Goal: Information Seeking & Learning: Learn about a topic

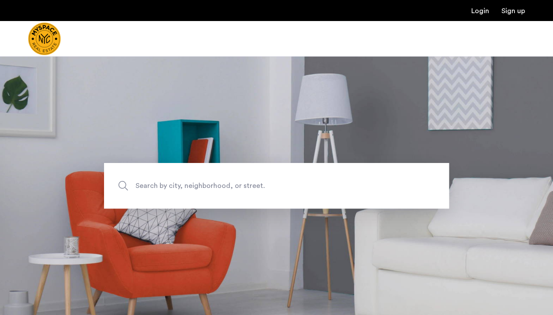
click at [198, 183] on span "Search by city, neighborhood, or street." at bounding box center [256, 185] width 241 height 12
click at [198, 183] on input "Search by city, neighborhood, or street." at bounding box center [276, 185] width 345 height 45
click at [182, 186] on input "Search by city, neighborhood, or street." at bounding box center [276, 185] width 345 height 45
type input "*"
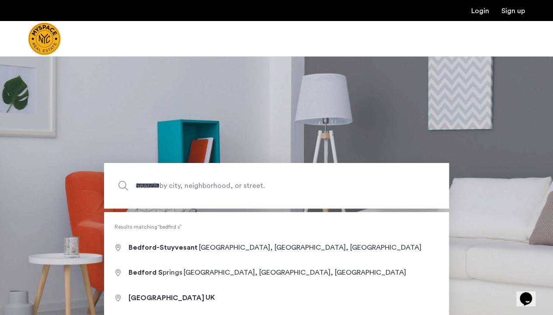
type input "**********"
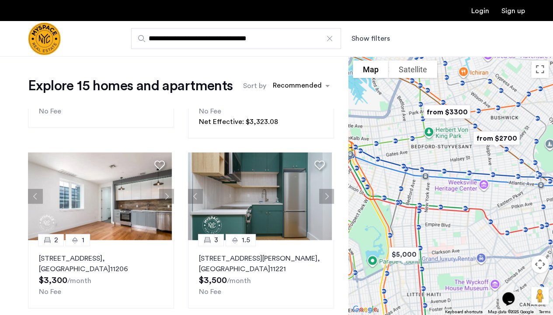
scroll to position [145, 0]
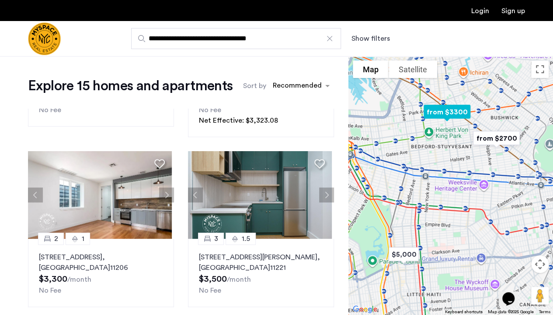
click at [163, 189] on button "Next apartment" at bounding box center [166, 194] width 15 height 15
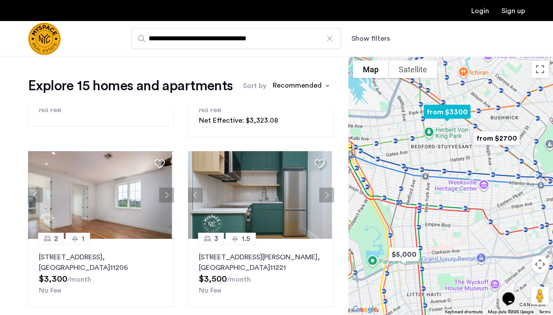
click at [163, 189] on button "Next apartment" at bounding box center [166, 194] width 15 height 15
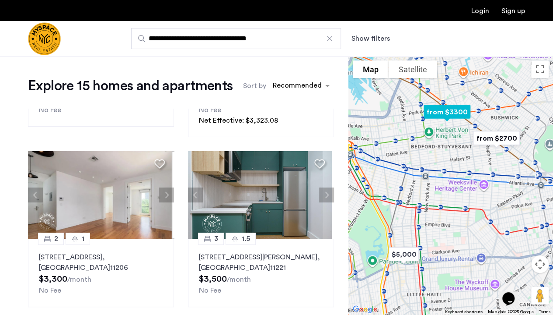
click at [163, 189] on button "Next apartment" at bounding box center [166, 194] width 15 height 15
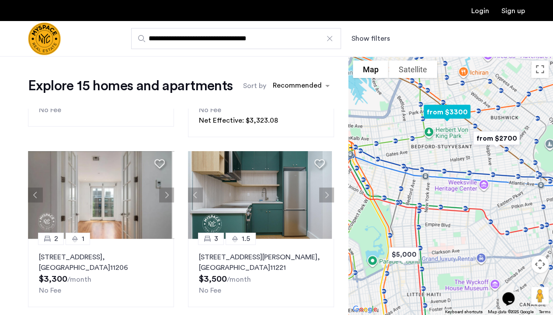
click at [163, 189] on button "Next apartment" at bounding box center [166, 194] width 15 height 15
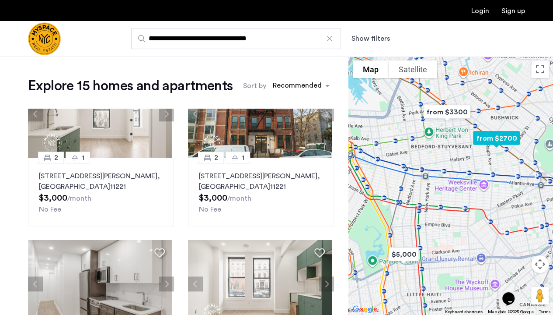
scroll to position [311, 0]
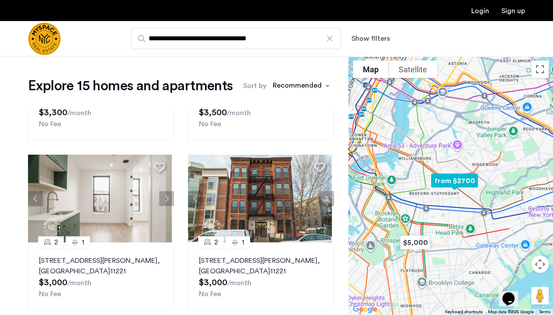
click at [160, 196] on button "Next apartment" at bounding box center [166, 198] width 15 height 15
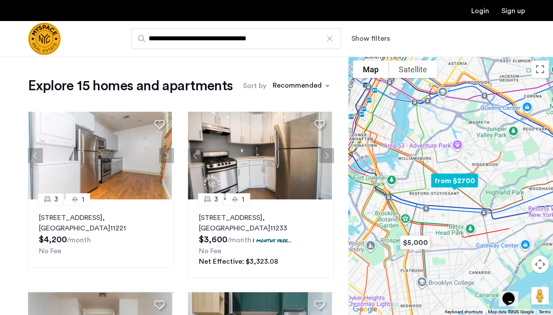
scroll to position [0, 0]
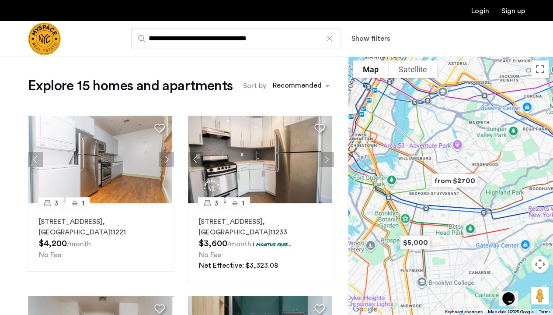
click at [292, 78] on div "Recommended" at bounding box center [302, 86] width 66 height 16
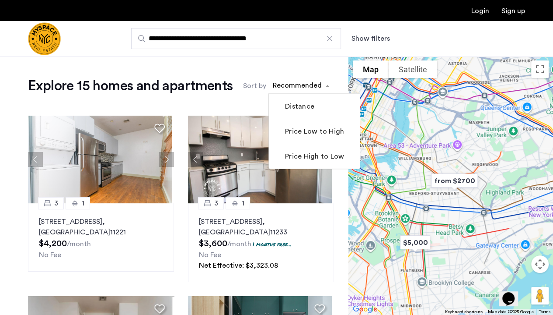
drag, startPoint x: 325, startPoint y: 155, endPoint x: 320, endPoint y: 127, distance: 28.0
click at [320, 127] on div "Distance Price Low to High Price High to Low" at bounding box center [314, 131] width 91 height 75
click at [320, 127] on label "Price Low to High" at bounding box center [313, 131] width 61 height 10
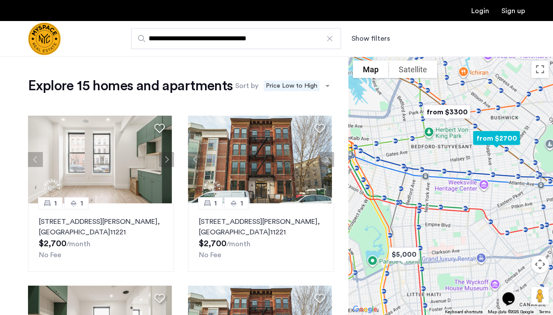
click at [163, 156] on button "Next apartment" at bounding box center [166, 159] width 15 height 15
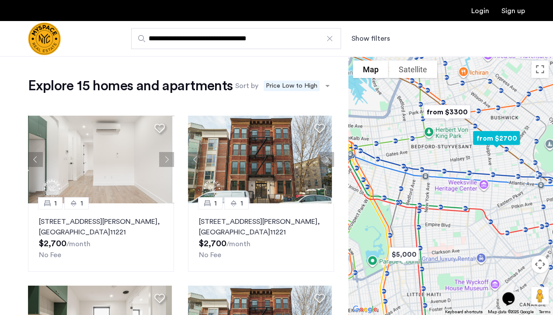
drag, startPoint x: 163, startPoint y: 156, endPoint x: 130, endPoint y: 166, distance: 33.8
click at [130, 166] on ngx-slick-carousel at bounding box center [101, 158] width 146 height 87
click at [322, 163] on button "Next apartment" at bounding box center [326, 159] width 15 height 15
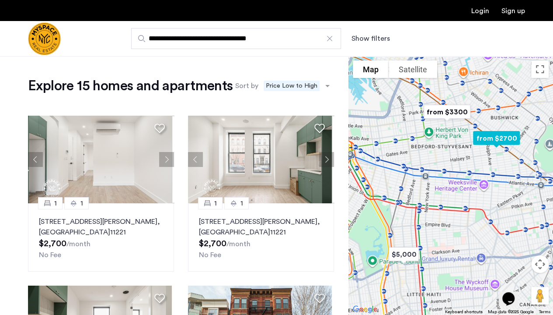
click at [196, 160] on button "Previous apartment" at bounding box center [195, 159] width 15 height 15
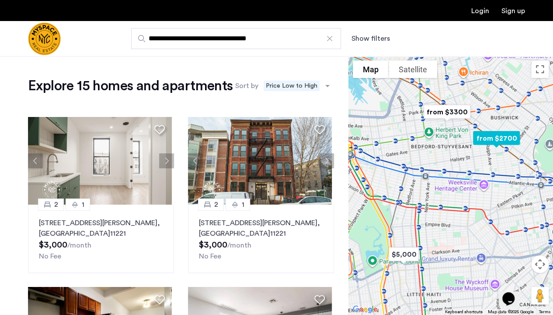
scroll to position [169, 0]
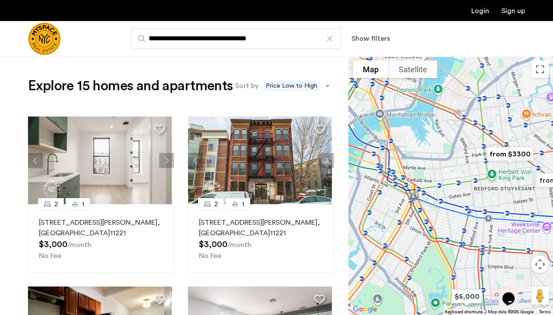
drag, startPoint x: 412, startPoint y: 173, endPoint x: 484, endPoint y: 217, distance: 84.1
click at [484, 217] on div at bounding box center [451, 185] width 205 height 259
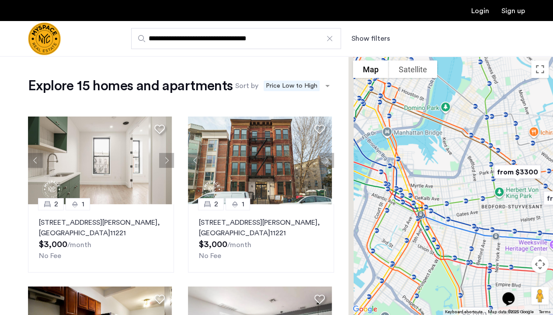
drag, startPoint x: 402, startPoint y: 121, endPoint x: 427, endPoint y: 176, distance: 60.3
click at [427, 176] on div at bounding box center [451, 185] width 205 height 259
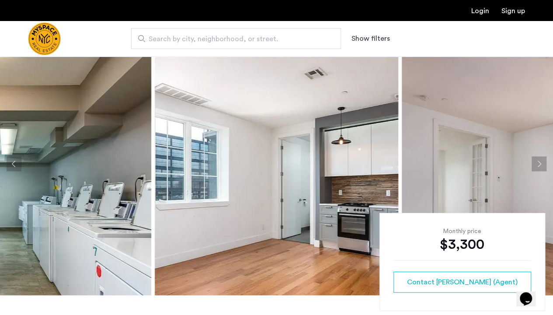
scroll to position [23, 0]
click at [506, 121] on img at bounding box center [524, 164] width 244 height 262
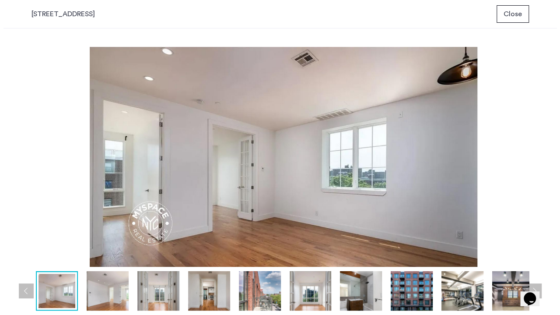
scroll to position [0, 0]
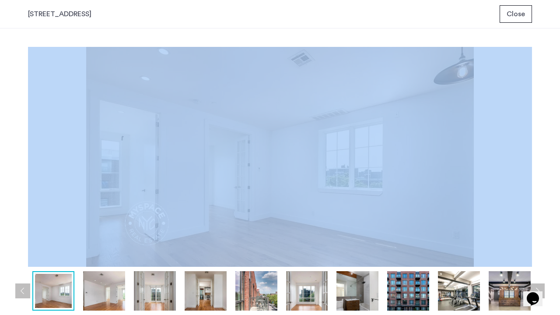
click at [534, 164] on div "[STREET_ADDRESS] Close prev next prev next" at bounding box center [280, 157] width 560 height 315
click at [534, 164] on div "prev next prev next" at bounding box center [280, 171] width 560 height 286
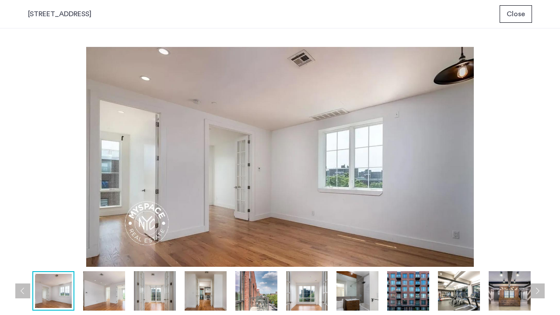
drag, startPoint x: 339, startPoint y: 289, endPoint x: 246, endPoint y: 296, distance: 93.4
click at [246, 296] on div at bounding box center [282, 290] width 610 height 39
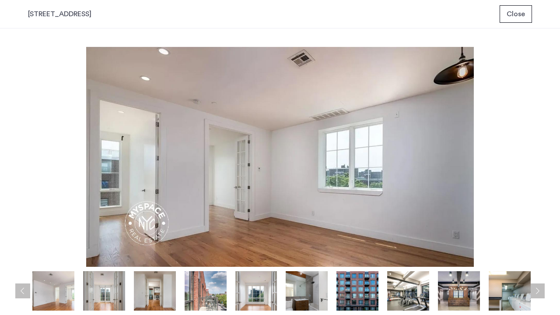
click at [159, 291] on img at bounding box center [155, 290] width 42 height 39
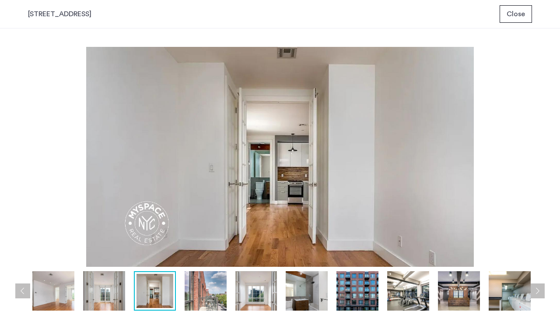
click at [214, 276] on img at bounding box center [206, 290] width 42 height 39
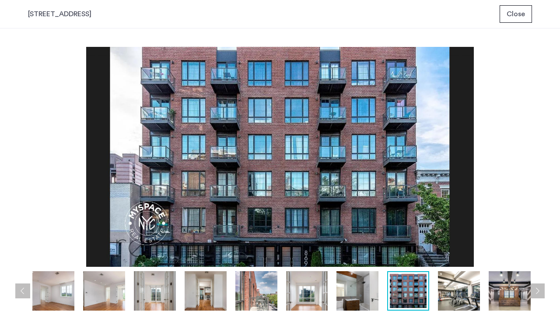
click at [69, 14] on div "[STREET_ADDRESS]" at bounding box center [59, 14] width 63 height 10
drag, startPoint x: 69, startPoint y: 14, endPoint x: 28, endPoint y: 15, distance: 41.6
click at [28, 15] on div "[STREET_ADDRESS] Close" at bounding box center [280, 14] width 560 height 28
copy div "[STREET_ADDRESS]"
click at [505, 14] on button "Close" at bounding box center [516, 13] width 32 height 17
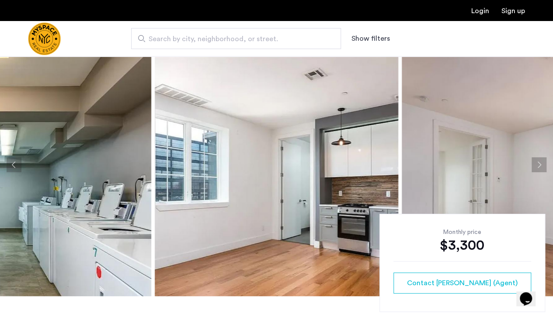
scroll to position [22, 0]
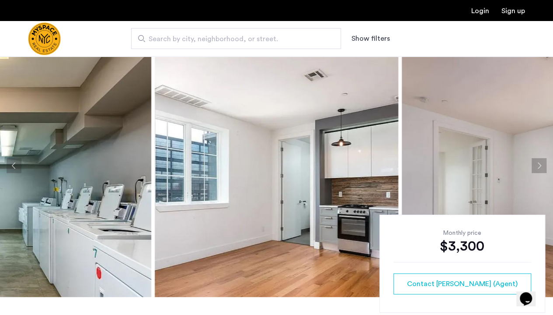
click at [541, 161] on button "Next apartment" at bounding box center [539, 165] width 15 height 15
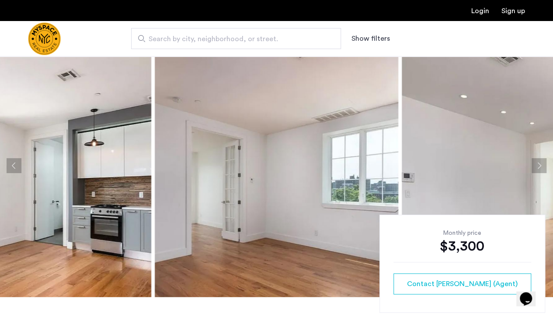
click at [541, 161] on button "Next apartment" at bounding box center [539, 165] width 15 height 15
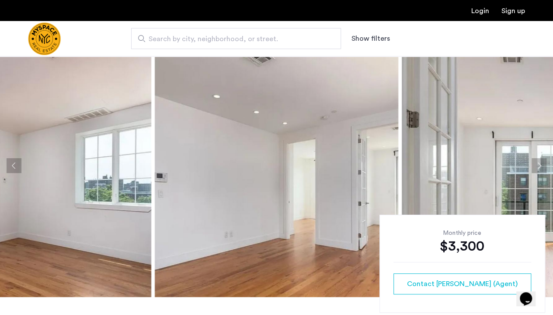
click at [541, 161] on button "Next apartment" at bounding box center [539, 165] width 15 height 15
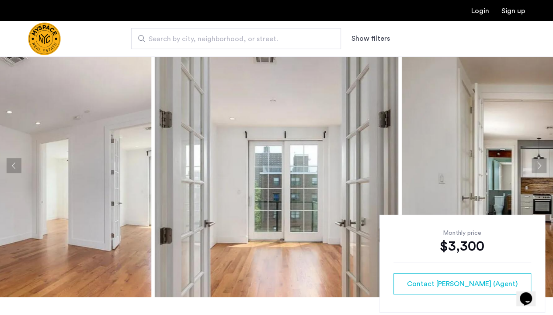
click at [541, 161] on button "Next apartment" at bounding box center [539, 165] width 15 height 15
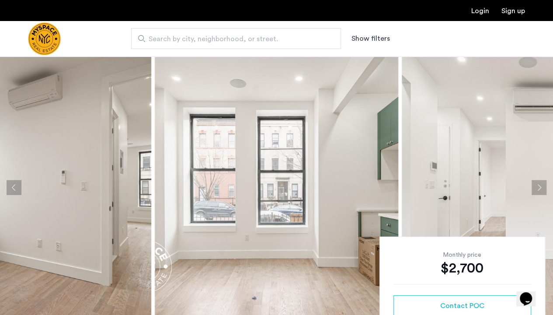
click at [539, 189] on button "Next apartment" at bounding box center [539, 187] width 15 height 15
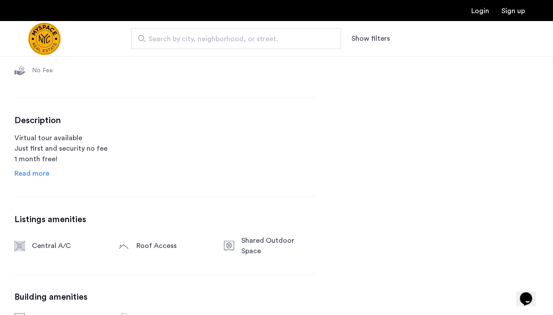
scroll to position [411, 0]
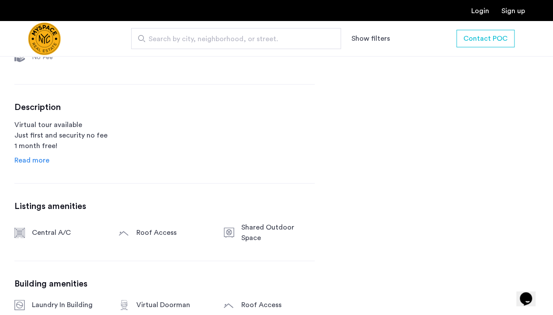
click at [33, 157] on span "Read more" at bounding box center [31, 160] width 35 height 7
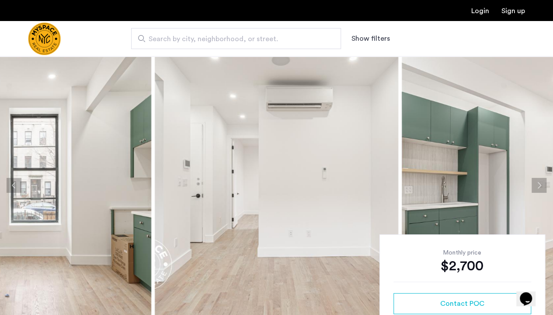
scroll to position [0, 0]
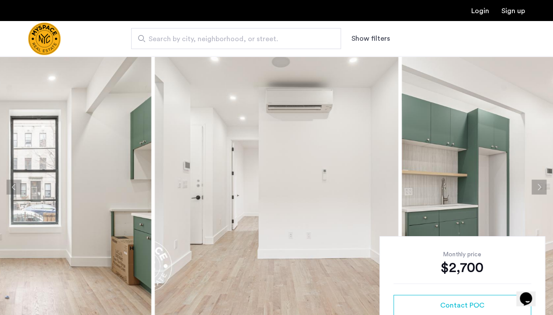
click at [537, 192] on button "Next apartment" at bounding box center [539, 186] width 15 height 15
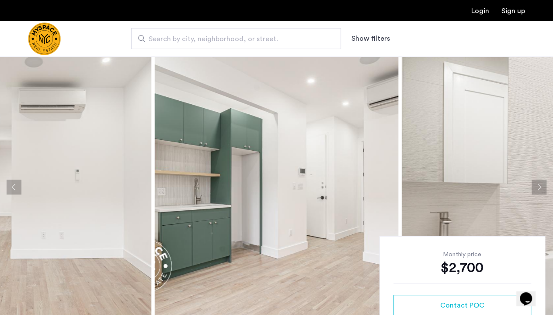
click at [537, 192] on button "Next apartment" at bounding box center [539, 186] width 15 height 15
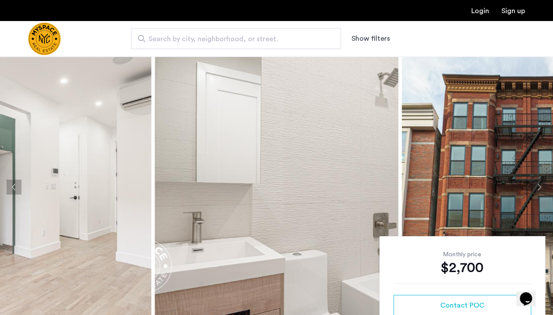
click at [537, 192] on button "Next apartment" at bounding box center [539, 186] width 15 height 15
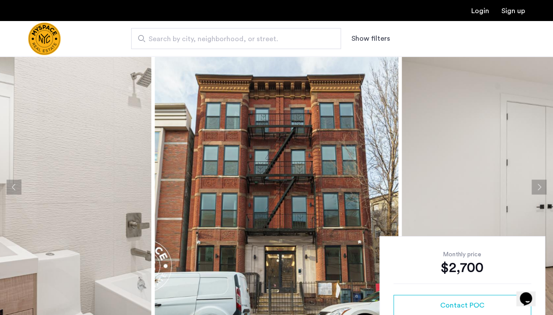
click at [537, 192] on button "Next apartment" at bounding box center [539, 186] width 15 height 15
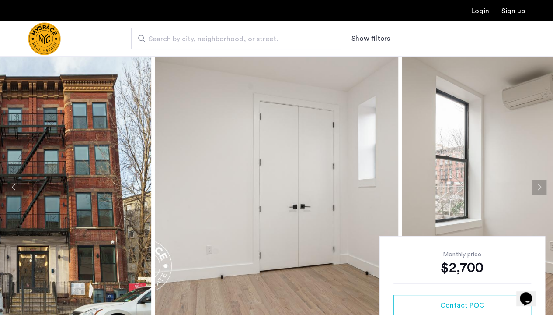
click at [537, 192] on button "Next apartment" at bounding box center [539, 186] width 15 height 15
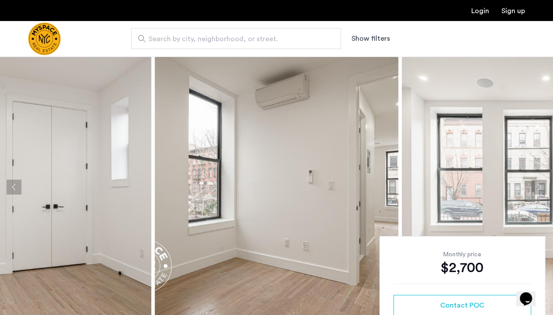
click at [537, 192] on button "Next apartment" at bounding box center [539, 186] width 15 height 15
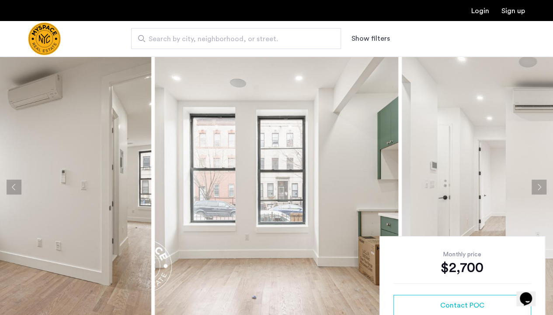
click at [537, 192] on button "Next apartment" at bounding box center [539, 186] width 15 height 15
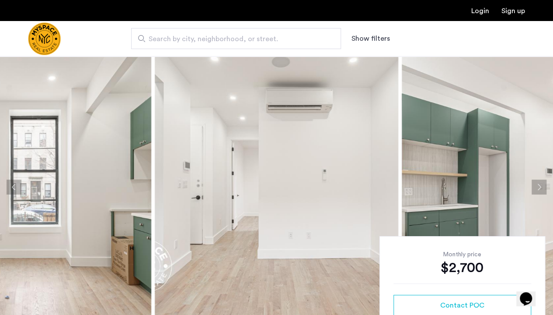
click at [537, 192] on button "Next apartment" at bounding box center [539, 186] width 15 height 15
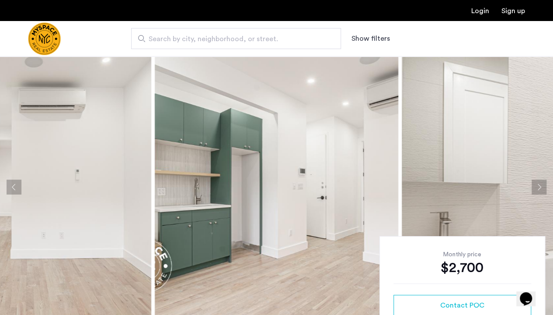
drag, startPoint x: 537, startPoint y: 192, endPoint x: 407, endPoint y: 283, distance: 159.0
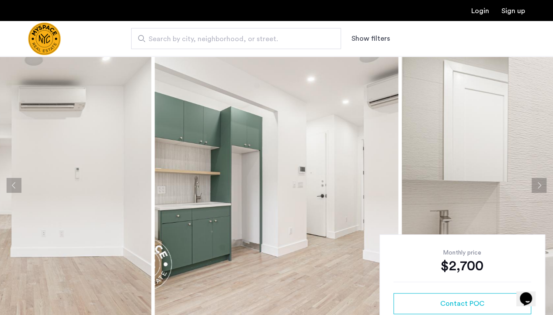
scroll to position [0, 0]
